Goal: Download file/media

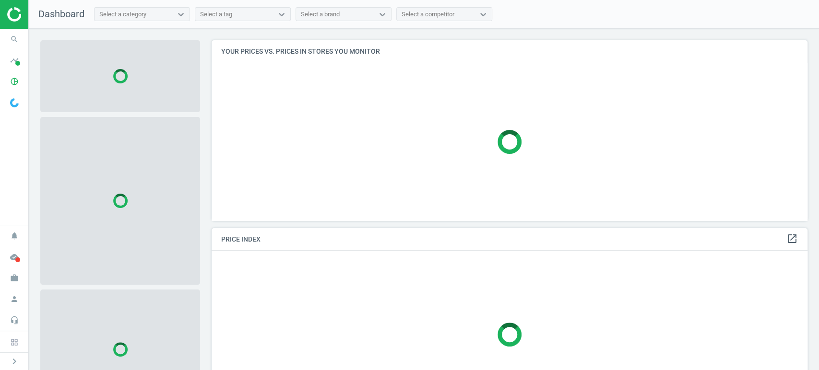
scroll to position [197, 604]
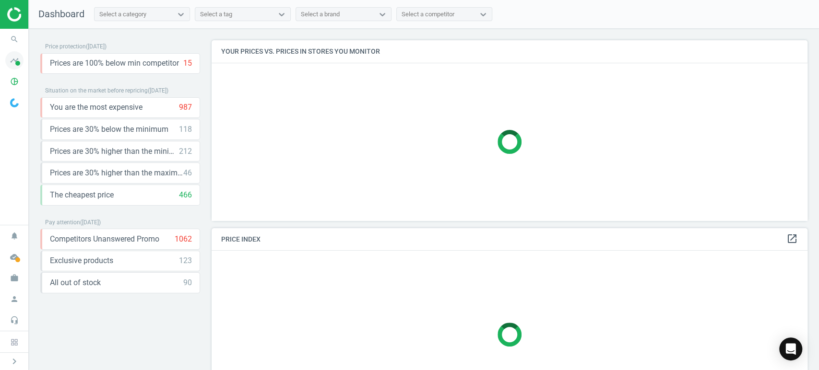
click at [17, 61] on span at bounding box center [17, 63] width 5 height 5
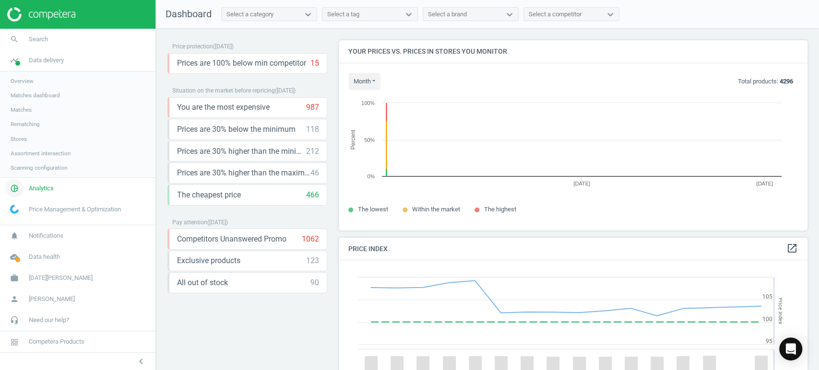
scroll to position [207, 477]
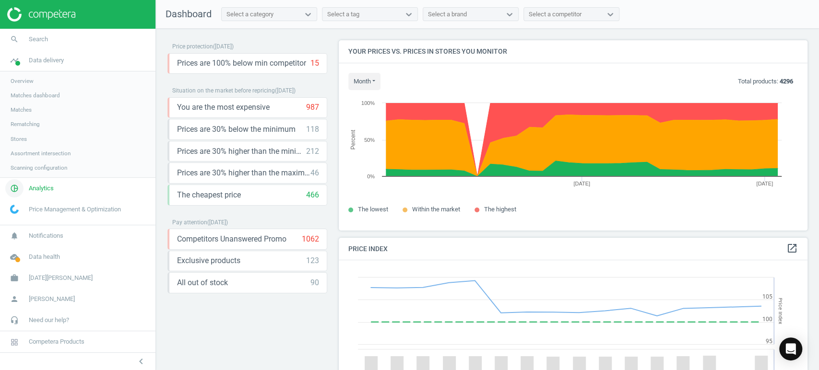
click at [50, 190] on span "Analytics" at bounding box center [41, 188] width 25 height 9
click at [29, 112] on link "Products" at bounding box center [77, 116] width 155 height 14
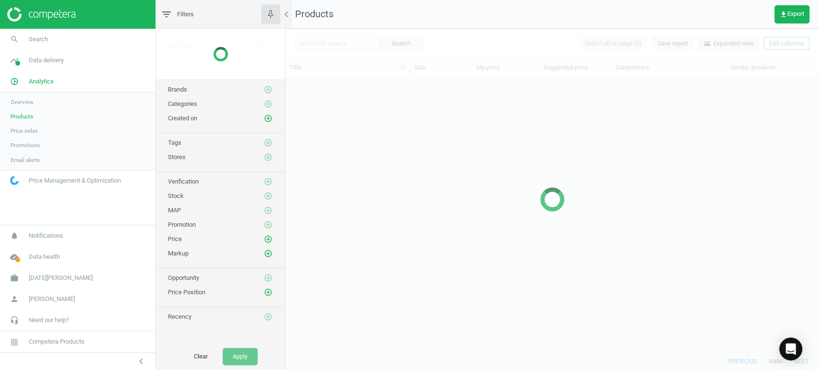
scroll to position [259, 525]
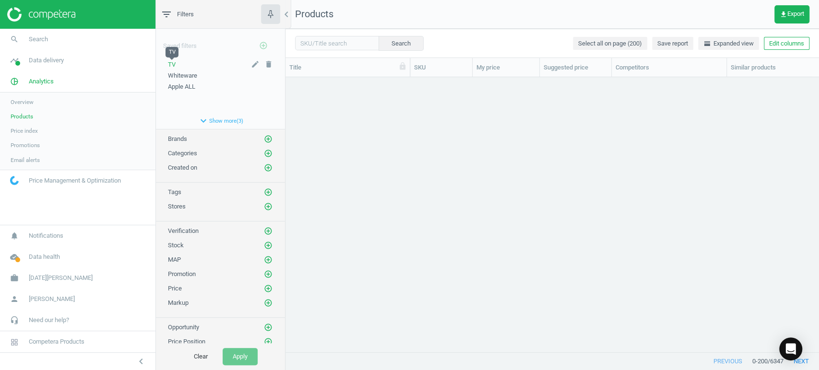
click at [174, 63] on span "TV" at bounding box center [172, 64] width 8 height 7
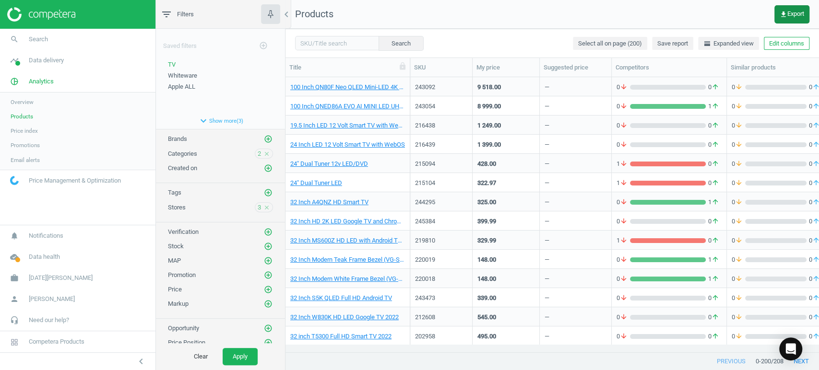
click at [783, 11] on icon "get_app" at bounding box center [784, 15] width 8 height 8
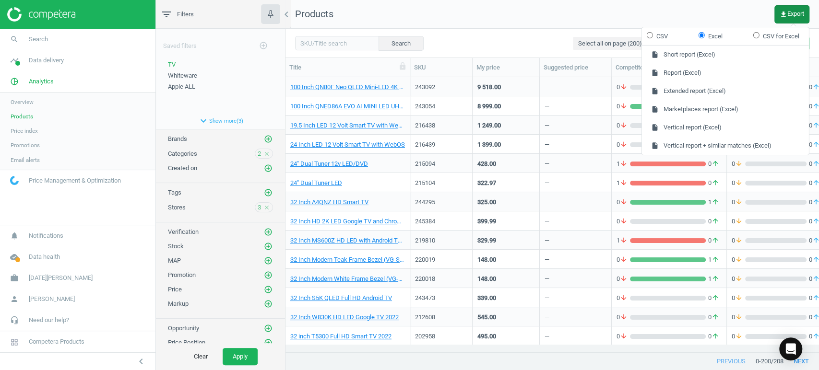
click at [793, 12] on span "get_app Export" at bounding box center [792, 15] width 24 height 8
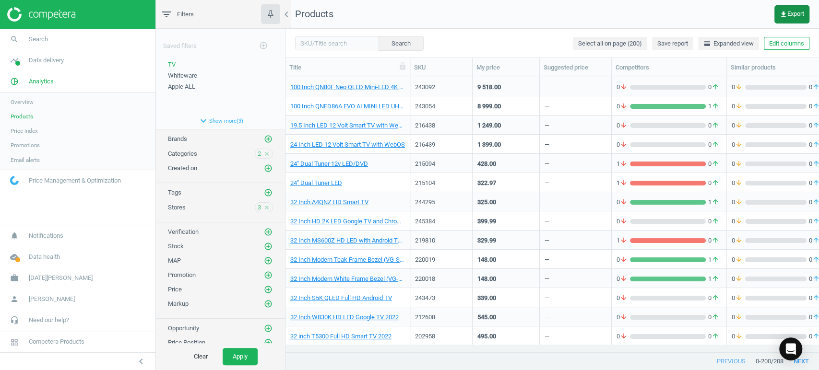
click at [793, 12] on span "get_app Export" at bounding box center [792, 15] width 24 height 8
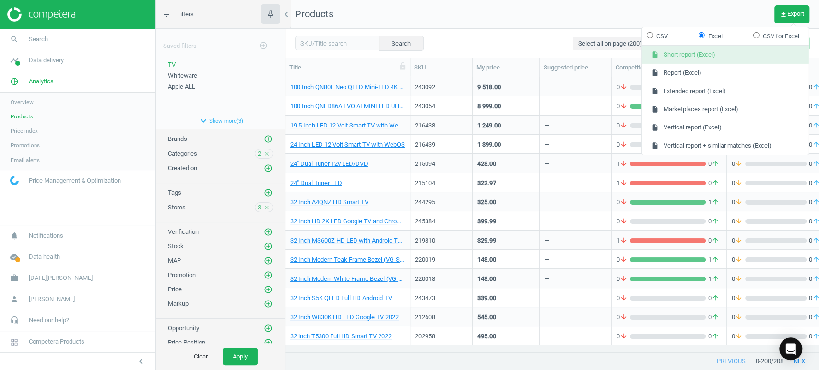
click at [733, 57] on button "insert_drive_file Short report (Excel)" at bounding box center [725, 55] width 167 height 18
